Goal: Information Seeking & Learning: Learn about a topic

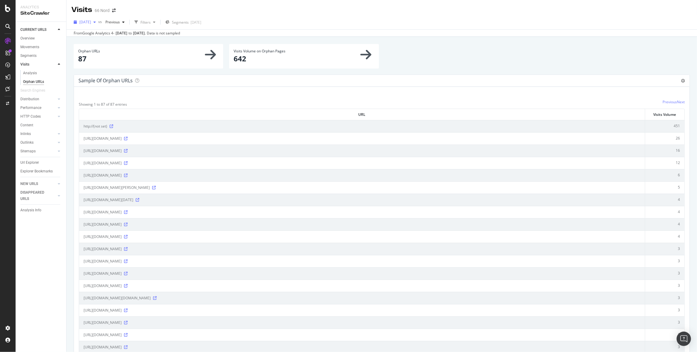
click at [98, 19] on div "[DATE]" at bounding box center [84, 22] width 27 height 9
drag, startPoint x: 674, startPoint y: 151, endPoint x: 670, endPoint y: 151, distance: 4.8
click at [670, 151] on td "16" at bounding box center [664, 151] width 39 height 12
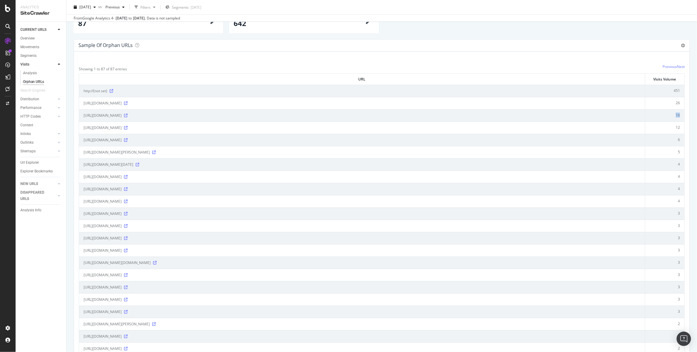
scroll to position [50, 0]
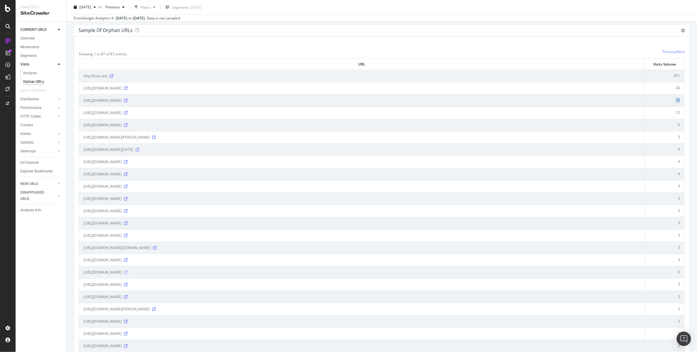
click at [128, 272] on icon at bounding box center [126, 273] width 4 height 4
drag, startPoint x: 99, startPoint y: 259, endPoint x: 90, endPoint y: 259, distance: 9.3
click at [90, 259] on span "https://bi.66nord.com/pays/voyage-norvege/238" at bounding box center [103, 260] width 38 height 6
click at [128, 232] on icon at bounding box center [126, 232] width 4 height 4
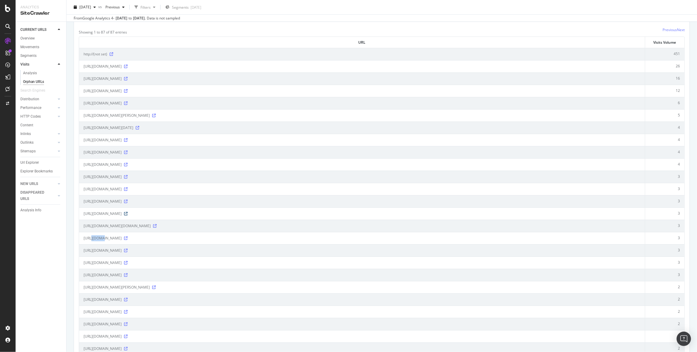
scroll to position [32, 0]
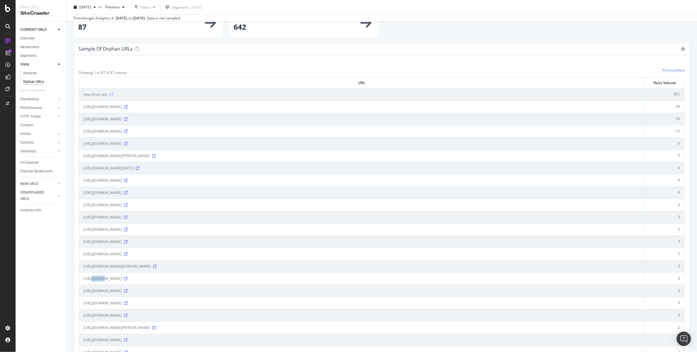
click at [112, 94] on icon at bounding box center [112, 95] width 4 height 4
drag, startPoint x: 93, startPoint y: 96, endPoint x: 77, endPoint y: 96, distance: 15.9
click at [237, 82] on th "URL" at bounding box center [362, 82] width 566 height 11
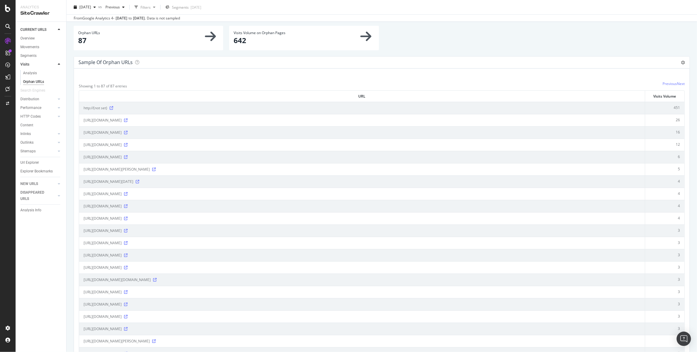
scroll to position [18, 0]
drag, startPoint x: 84, startPoint y: 108, endPoint x: 107, endPoint y: 108, distance: 22.5
click at [106, 108] on span "http://(not set)" at bounding box center [96, 109] width 24 height 6
drag, startPoint x: 148, startPoint y: 131, endPoint x: 170, endPoint y: 133, distance: 22.0
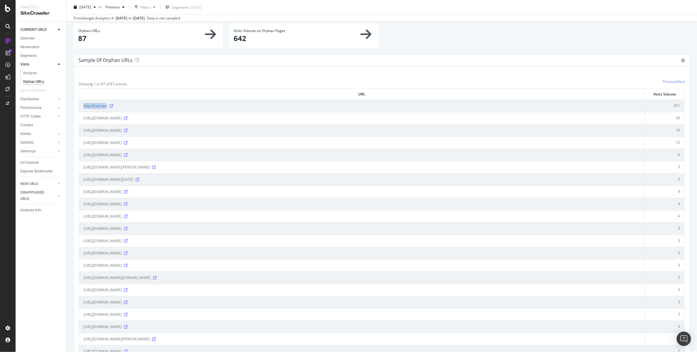
click at [170, 133] on td "https://www.66nord.com/demander-un-devis?ok=1&code=ENORL5" at bounding box center [362, 130] width 566 height 12
click at [674, 129] on td "16" at bounding box center [664, 130] width 39 height 12
drag, startPoint x: 197, startPoint y: 132, endPoint x: 83, endPoint y: 130, distance: 113.3
click at [84, 130] on div "https://www.66nord.com/demander-un-devis?ok=1&code=ENORL5" at bounding box center [362, 131] width 557 height 6
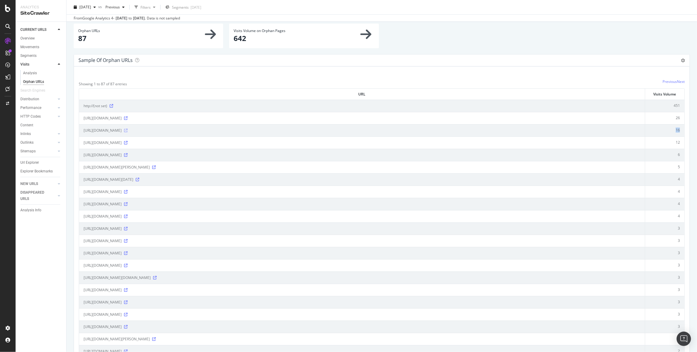
click at [128, 130] on icon at bounding box center [126, 131] width 4 height 4
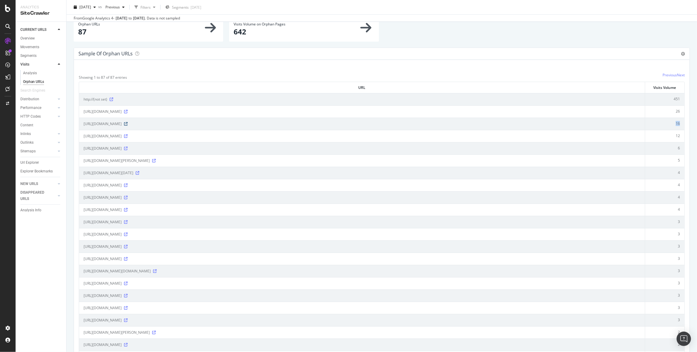
scroll to position [27, 0]
click at [139, 172] on icon at bounding box center [138, 173] width 4 height 4
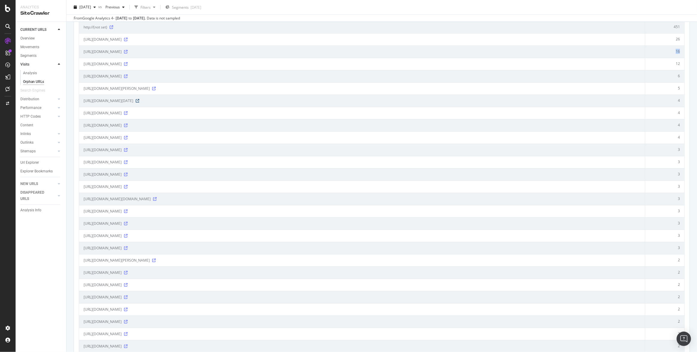
scroll to position [0, 0]
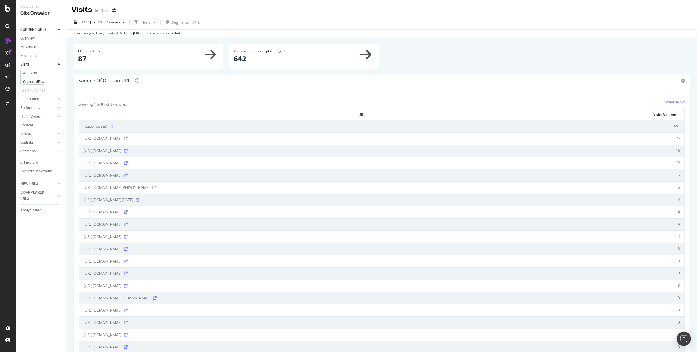
click at [670, 125] on td "451" at bounding box center [664, 126] width 39 height 12
drag, startPoint x: 673, startPoint y: 147, endPoint x: 672, endPoint y: 166, distance: 19.5
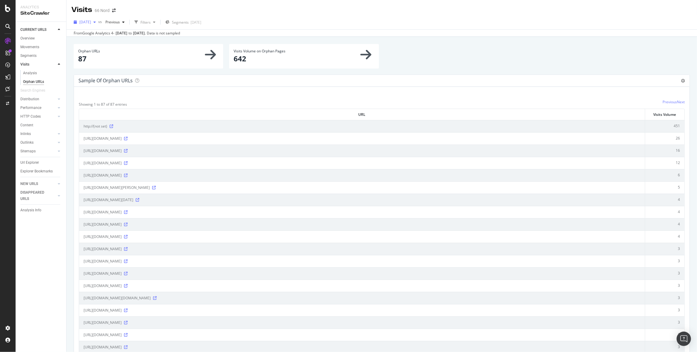
click at [91, 23] on span "[DATE]" at bounding box center [85, 21] width 12 height 5
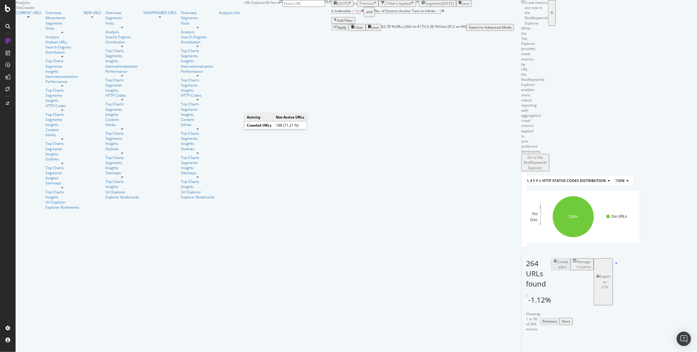
click at [337, 23] on div "Add Filter" at bounding box center [345, 20] width 16 height 5
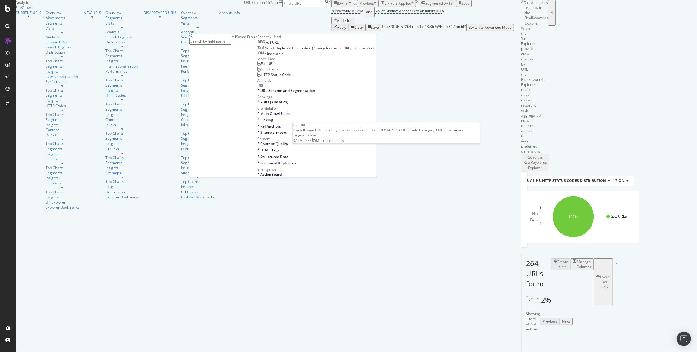
click at [261, 66] on span "Full URL" at bounding box center [267, 63] width 13 height 5
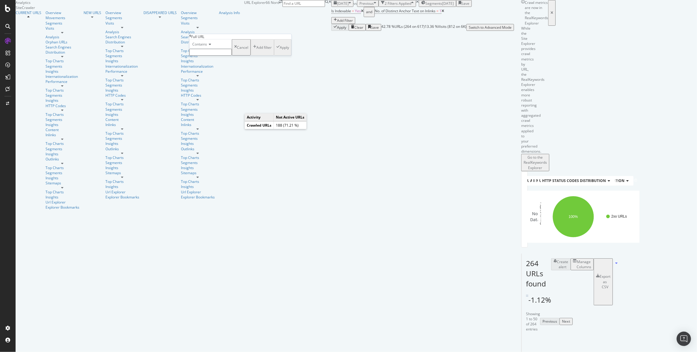
click at [207, 47] on span "Contains" at bounding box center [199, 44] width 15 height 5
click at [209, 99] on span "Doesn't contain" at bounding box center [204, 96] width 26 height 5
click at [220, 56] on input "text" at bounding box center [210, 52] width 43 height 7
type input "page="
click at [280, 52] on div "Apply" at bounding box center [284, 49] width 9 height 5
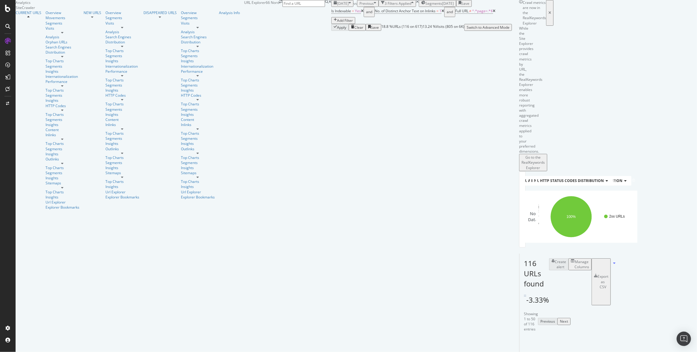
scroll to position [91, 0]
drag, startPoint x: 293, startPoint y: 190, endPoint x: 199, endPoint y: 188, distance: 93.8
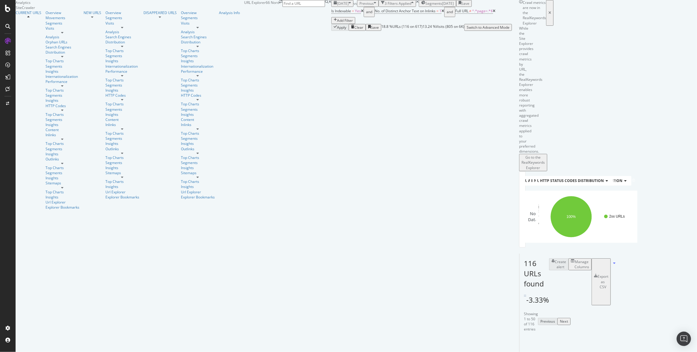
drag, startPoint x: 238, startPoint y: 239, endPoint x: 201, endPoint y: 240, distance: 36.9
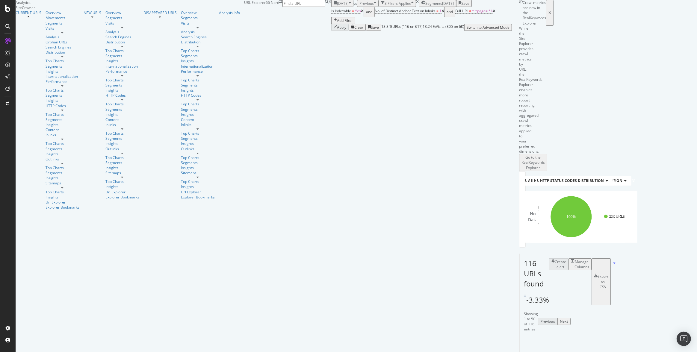
drag, startPoint x: 446, startPoint y: 237, endPoint x: 437, endPoint y: 237, distance: 9.0
drag, startPoint x: 250, startPoint y: 238, endPoint x: 237, endPoint y: 236, distance: 13.0
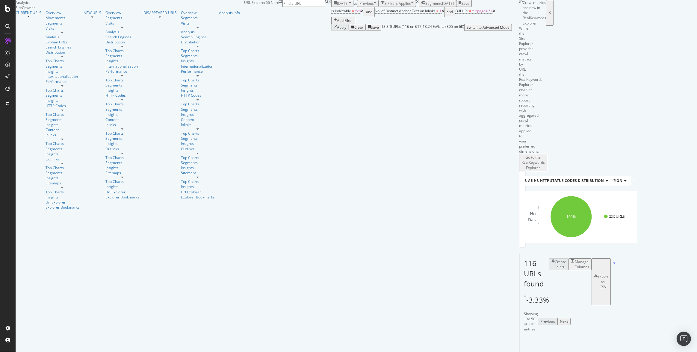
scroll to position [0, 0]
click at [375, 13] on span "No. of Distinct Anchor Text on Inlinks" at bounding box center [405, 10] width 61 height 5
click at [331, 31] on div "Apply Clear Save 18.8 % URLs ( 116 on 617 ) 13.24 % Visits ( 805 on 6K ) Switch…" at bounding box center [421, 27] width 181 height 7
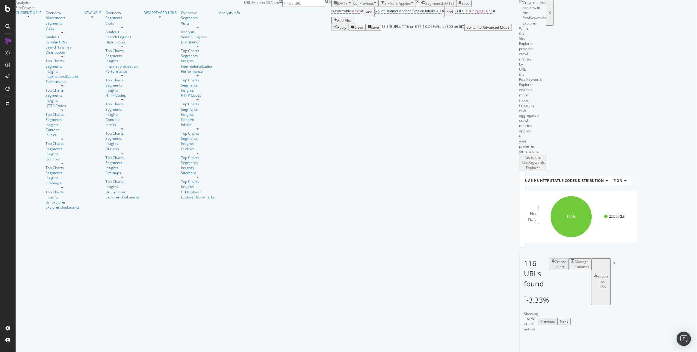
drag, startPoint x: 222, startPoint y: 190, endPoint x: 214, endPoint y: 191, distance: 7.8
drag, startPoint x: 448, startPoint y: 190, endPoint x: 440, endPoint y: 190, distance: 9.0
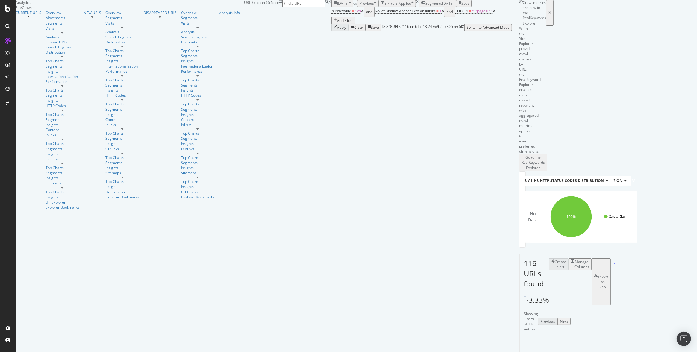
drag, startPoint x: 212, startPoint y: 191, endPoint x: 205, endPoint y: 191, distance: 6.6
drag, startPoint x: 220, startPoint y: 194, endPoint x: 213, endPoint y: 194, distance: 6.9
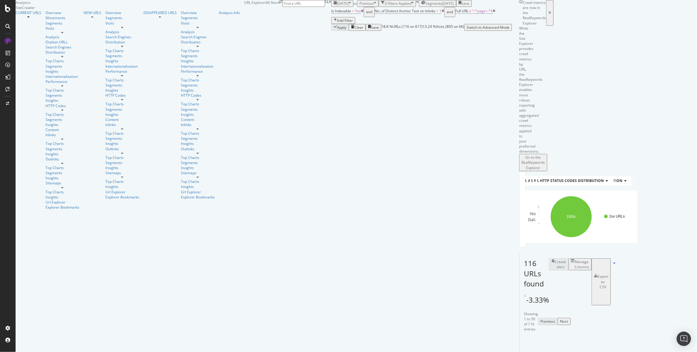
drag, startPoint x: 215, startPoint y: 232, endPoint x: 201, endPoint y: 232, distance: 13.8
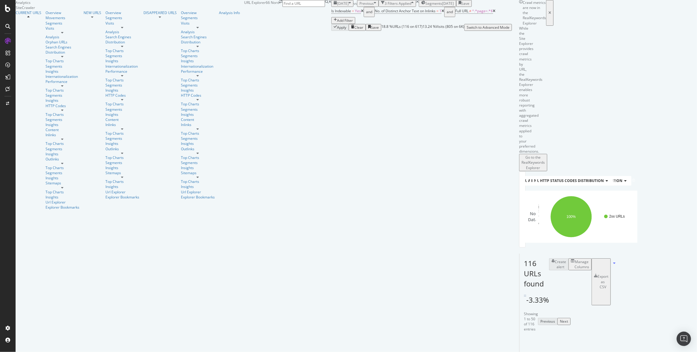
drag, startPoint x: 462, startPoint y: 122, endPoint x: 199, endPoint y: 119, distance: 263.1
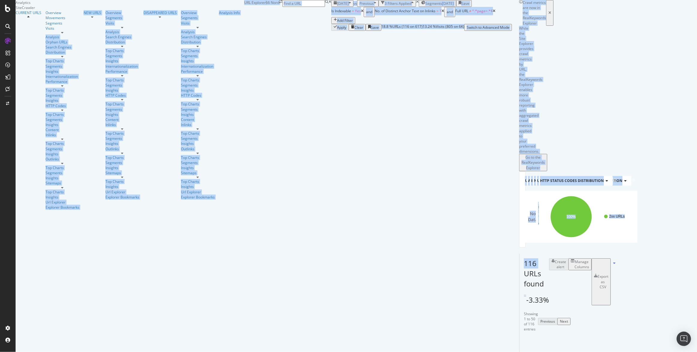
drag, startPoint x: 92, startPoint y: 70, endPoint x: 64, endPoint y: 65, distance: 28.3
click at [64, 65] on div "Analytics SiteCrawler CURRENT URLS Overview Movements Segments Visits Analysis …" at bounding box center [264, 105] width 496 height 210
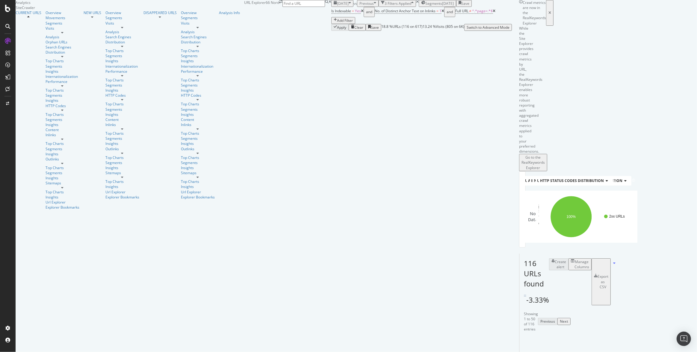
click at [524, 259] on span "116 URLs found" at bounding box center [534, 274] width 20 height 31
drag, startPoint x: 294, startPoint y: 248, endPoint x: 200, endPoint y: 251, distance: 93.2
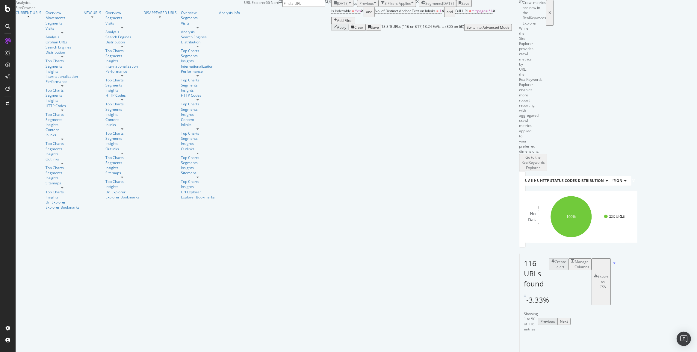
click at [325, 7] on input at bounding box center [304, 3] width 43 height 7
paste input "/blog/actus-polaires/les-iles-lofoten-hors-des-sentiers-battus-un-voyage-insoli…"
type input "/blog/actus-polaires/les-iles-lofoten-hors-des-sentiers-battus-un-voyage-insoli…"
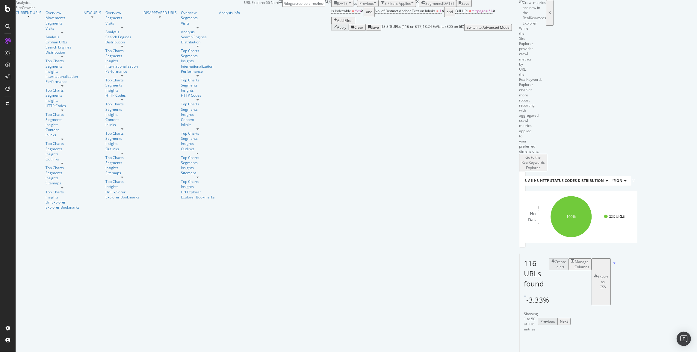
scroll to position [0, 131]
click at [611, 18] on span "/blog/actus-polaires/les-iles-lofoten-hors-des-sentiers-battus-un-voyage-insoli…" at bounding box center [602, 15] width 172 height 5
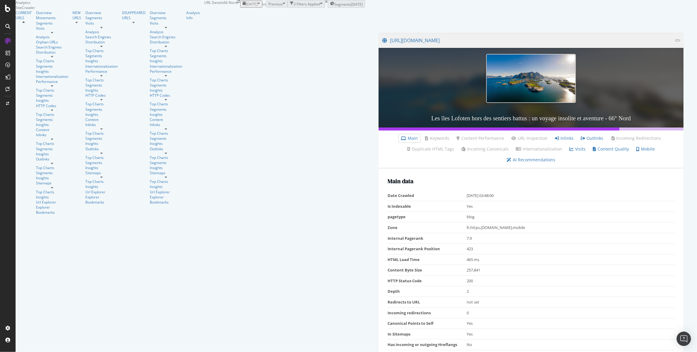
click at [246, 7] on span "[DATE]" at bounding box center [252, 3] width 12 height 5
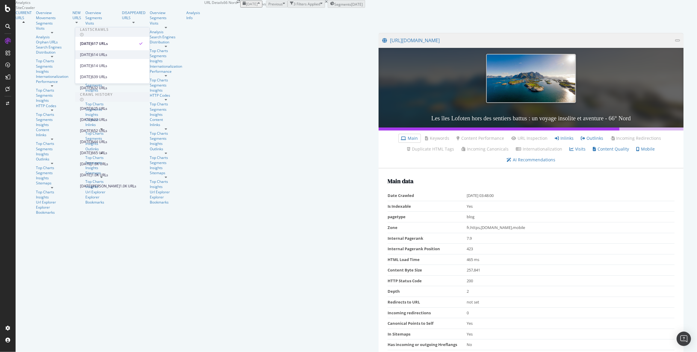
scroll to position [88, 0]
click at [92, 139] on div "[DATE]" at bounding box center [86, 141] width 12 height 5
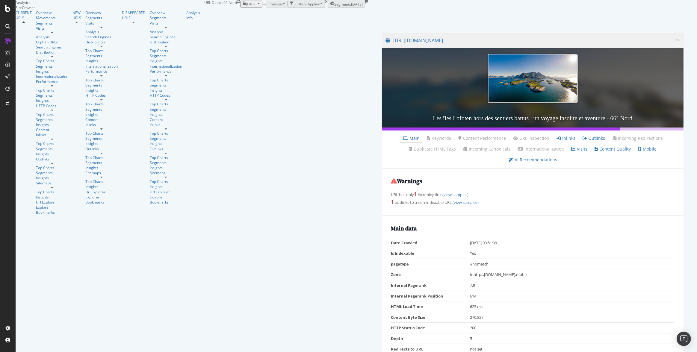
click at [246, 7] on span "[DATE]" at bounding box center [252, 3] width 12 height 5
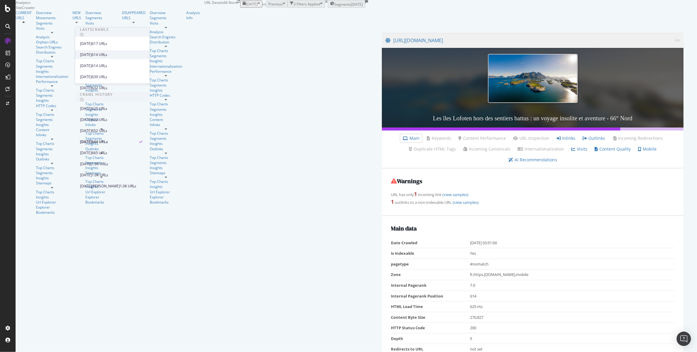
scroll to position [109, 0]
click at [93, 184] on div "[DATE][PERSON_NAME]" at bounding box center [100, 186] width 40 height 5
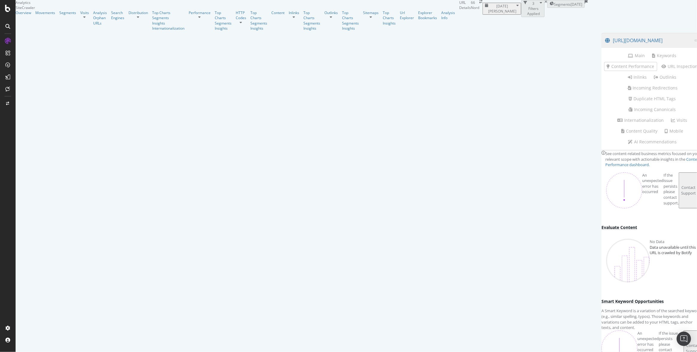
click at [596, 27] on div at bounding box center [653, 13] width 114 height 25
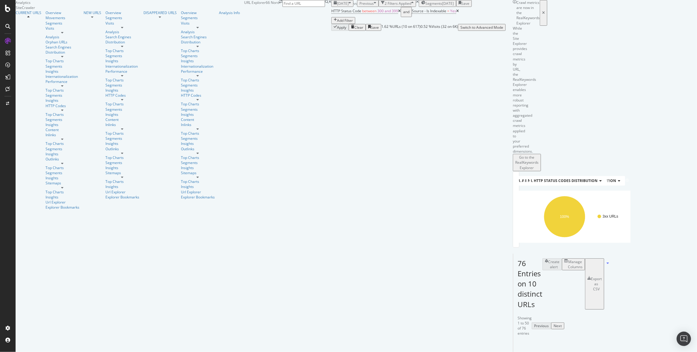
scroll to position [28, 0]
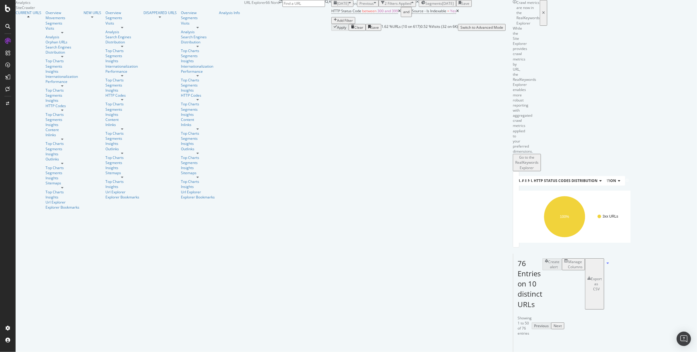
click at [337, 6] on span "[DATE]" at bounding box center [343, 3] width 12 height 5
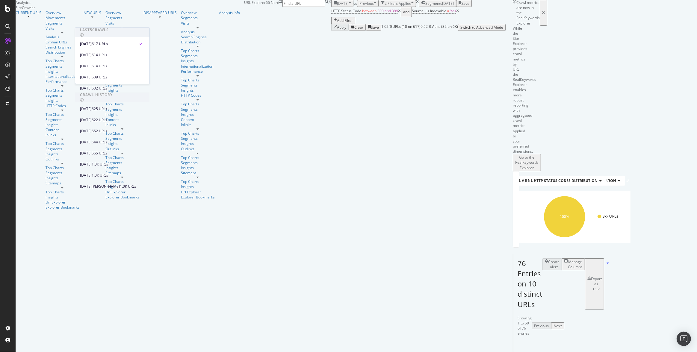
click at [506, 31] on div "Crawl metrics are now in the RealKeywords Explorer While the Site Explorer prov…" at bounding box center [506, 15] width 0 height 31
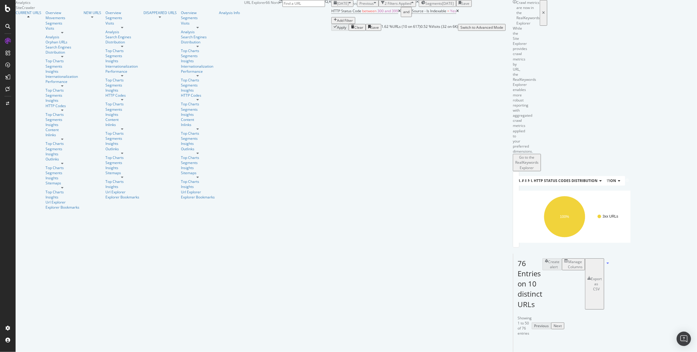
click at [337, 6] on span "[DATE]" at bounding box center [343, 3] width 12 height 5
click at [351, 7] on div "[DATE] vs Previous 2 Filters Applied Segments [DATE] Save" at bounding box center [418, 3] width 174 height 7
click at [325, 7] on input at bounding box center [304, 3] width 43 height 7
paste input "[URL][DOMAIN_NAME]"
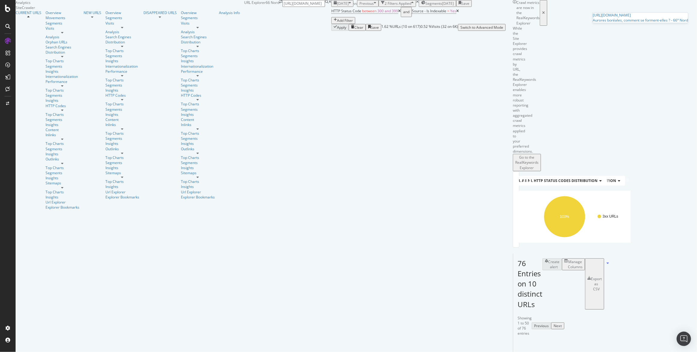
type input "[URL][DOMAIN_NAME]"
click at [442, 7] on div "[DATE] vs Previous 2 Filters Applied Segments [DATE] Save" at bounding box center [418, 3] width 174 height 7
click at [46, 200] on div "Url Explorer" at bounding box center [63, 202] width 34 height 5
click at [351, 30] on div "button" at bounding box center [352, 27] width 3 height 5
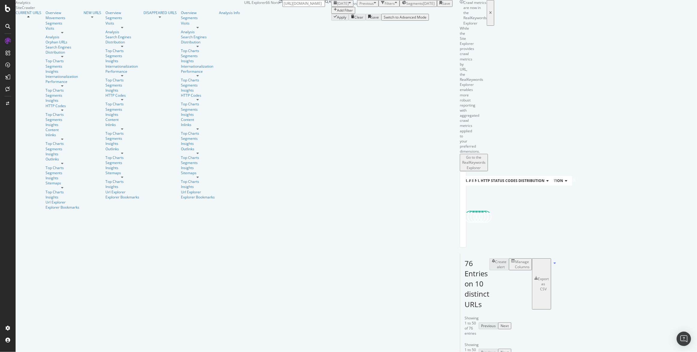
click at [337, 13] on div "Add Filter" at bounding box center [345, 10] width 16 height 5
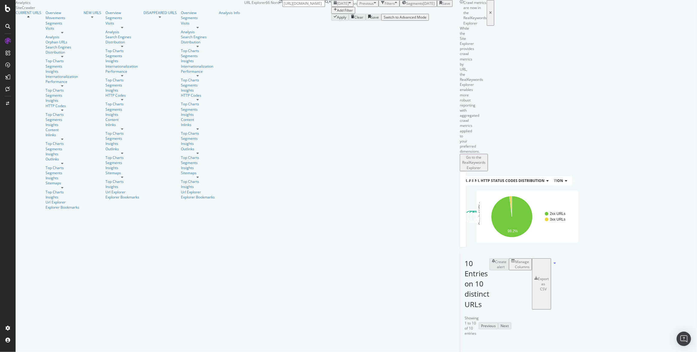
click at [331, 21] on div "Apply Clear Save Switch to Advanced Mode" at bounding box center [391, 17] width 121 height 7
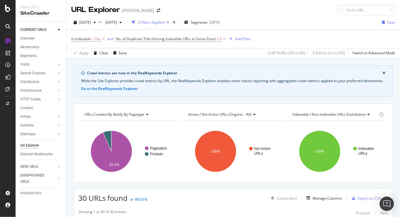
scroll to position [222, 0]
